Goal: Transaction & Acquisition: Purchase product/service

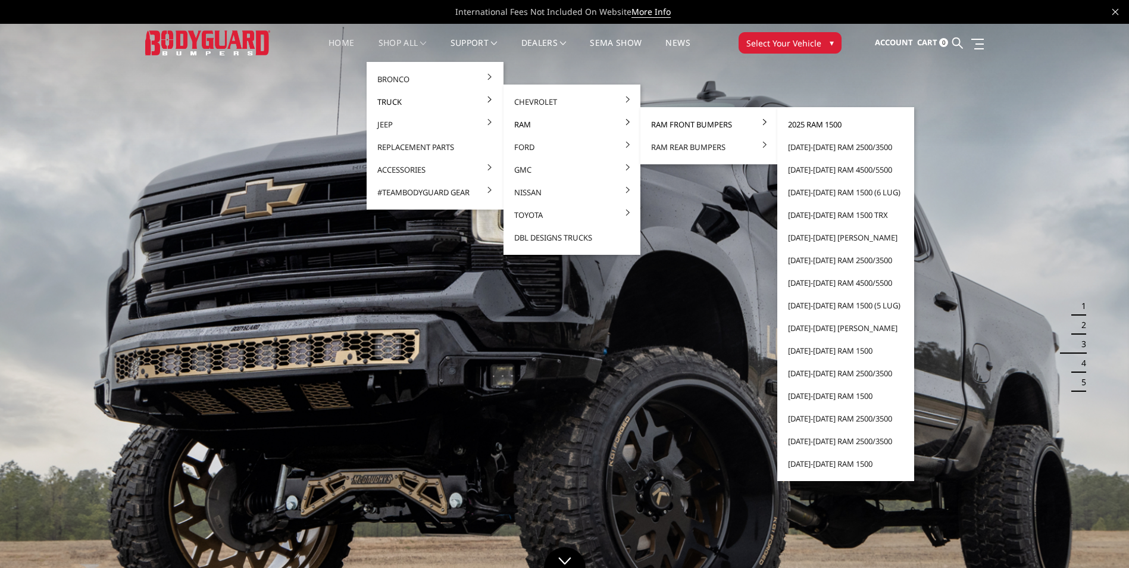
click at [791, 125] on link "2025 Ram 1500" at bounding box center [845, 124] width 127 height 23
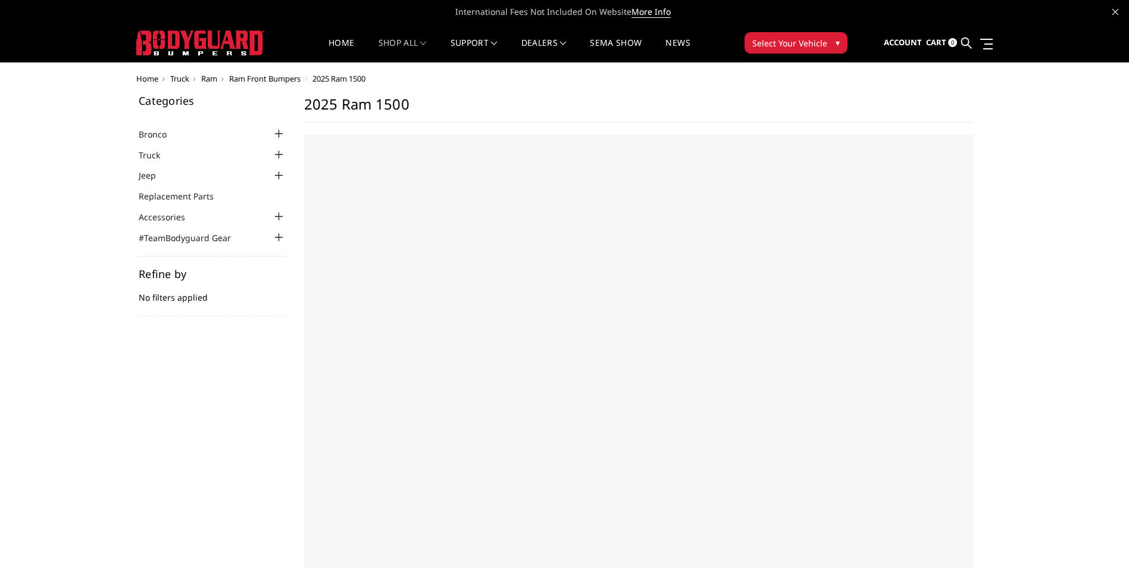
select select "US"
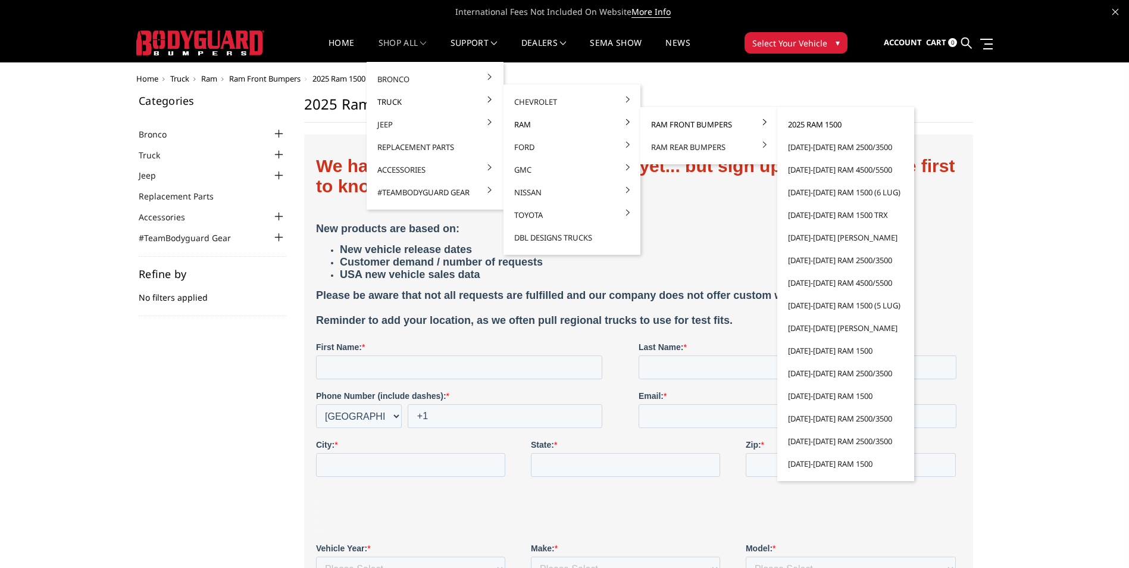
click at [808, 127] on link "2025 Ram 1500" at bounding box center [845, 124] width 127 height 23
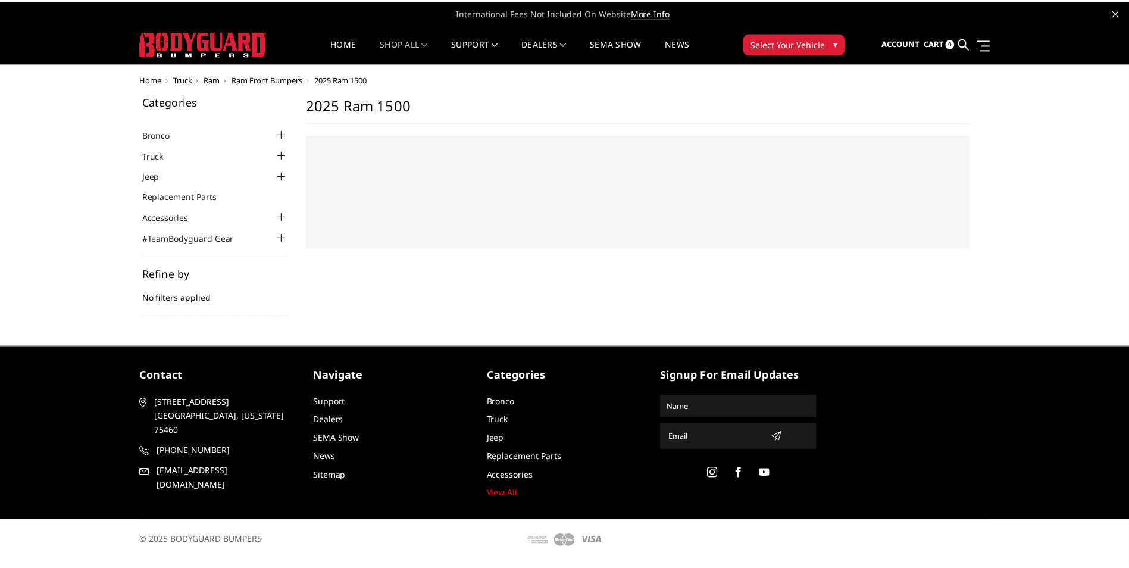
select select "US"
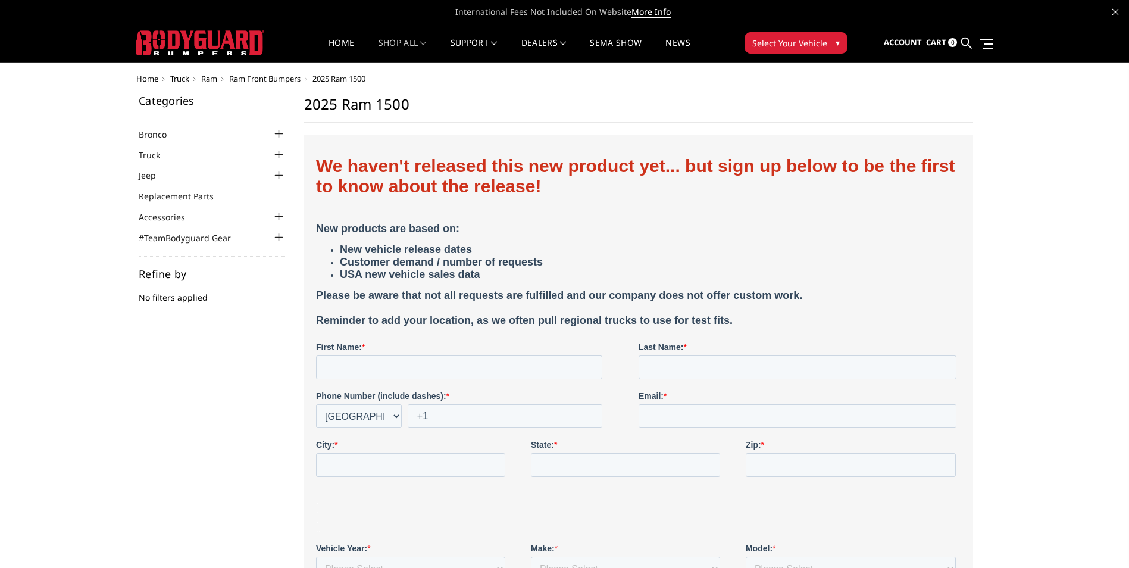
click at [841, 48] on button "Select Your Vehicle ▾" at bounding box center [795, 42] width 103 height 21
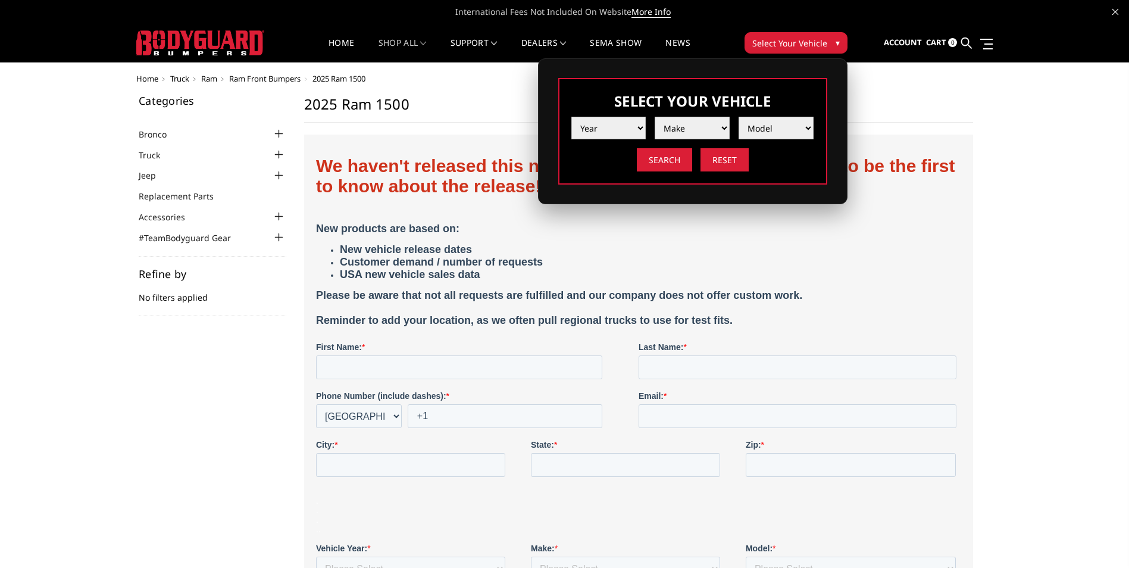
click at [627, 136] on select "Year 2025 2024 2023 2022 2021 2020 2019 2018 2017 2016 2015 2014 2013 2012 2011…" at bounding box center [608, 128] width 75 height 23
select select "yr_2025"
click at [571, 117] on select "Year 2025 2024 2023 2022 2021 2020 2019 2018 2017 2016 2015 2014 2013 2012 2011…" at bounding box center [608, 128] width 75 height 23
click at [696, 129] on select "Make Chevrolet Ford GMC Ram Toyota" at bounding box center [692, 128] width 75 height 23
select select "mk_ram"
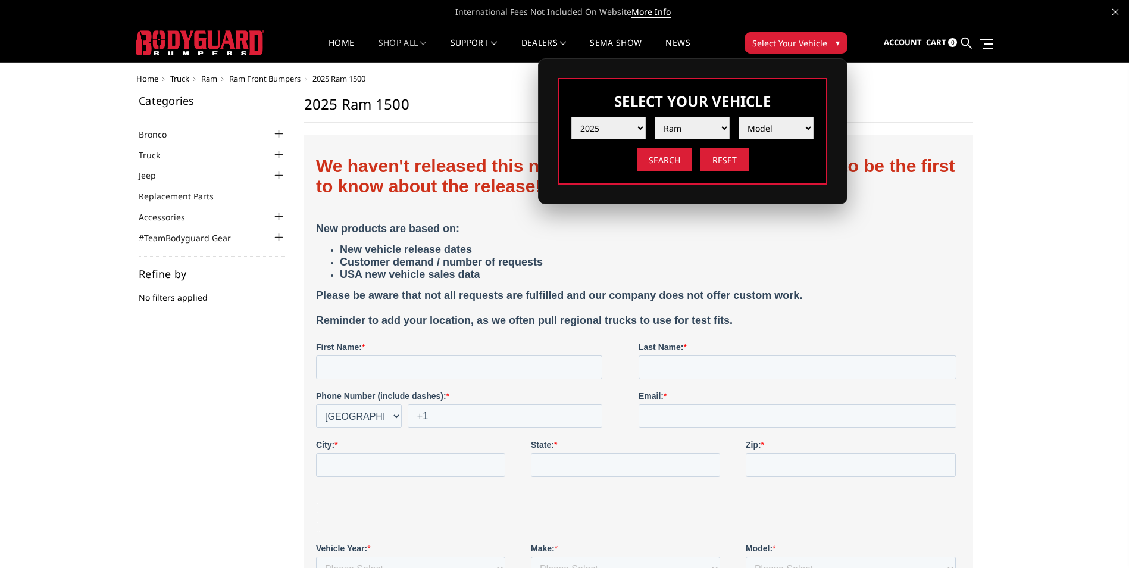
click at [655, 117] on select "Make Chevrolet Ford GMC Ram Toyota" at bounding box center [692, 128] width 75 height 23
click at [767, 132] on select "Model 1500 6-Lug 1500 Rebel 2500 / 3500 4500 / 5500 RHO" at bounding box center [775, 128] width 75 height 23
select select "md_1500-6-lug"
click at [738, 117] on select "Model 1500 6-Lug 1500 Rebel 2500 / 3500 4500 / 5500 RHO" at bounding box center [775, 128] width 75 height 23
click at [669, 166] on input "Search" at bounding box center [664, 159] width 55 height 23
